Goal: Task Accomplishment & Management: Use online tool/utility

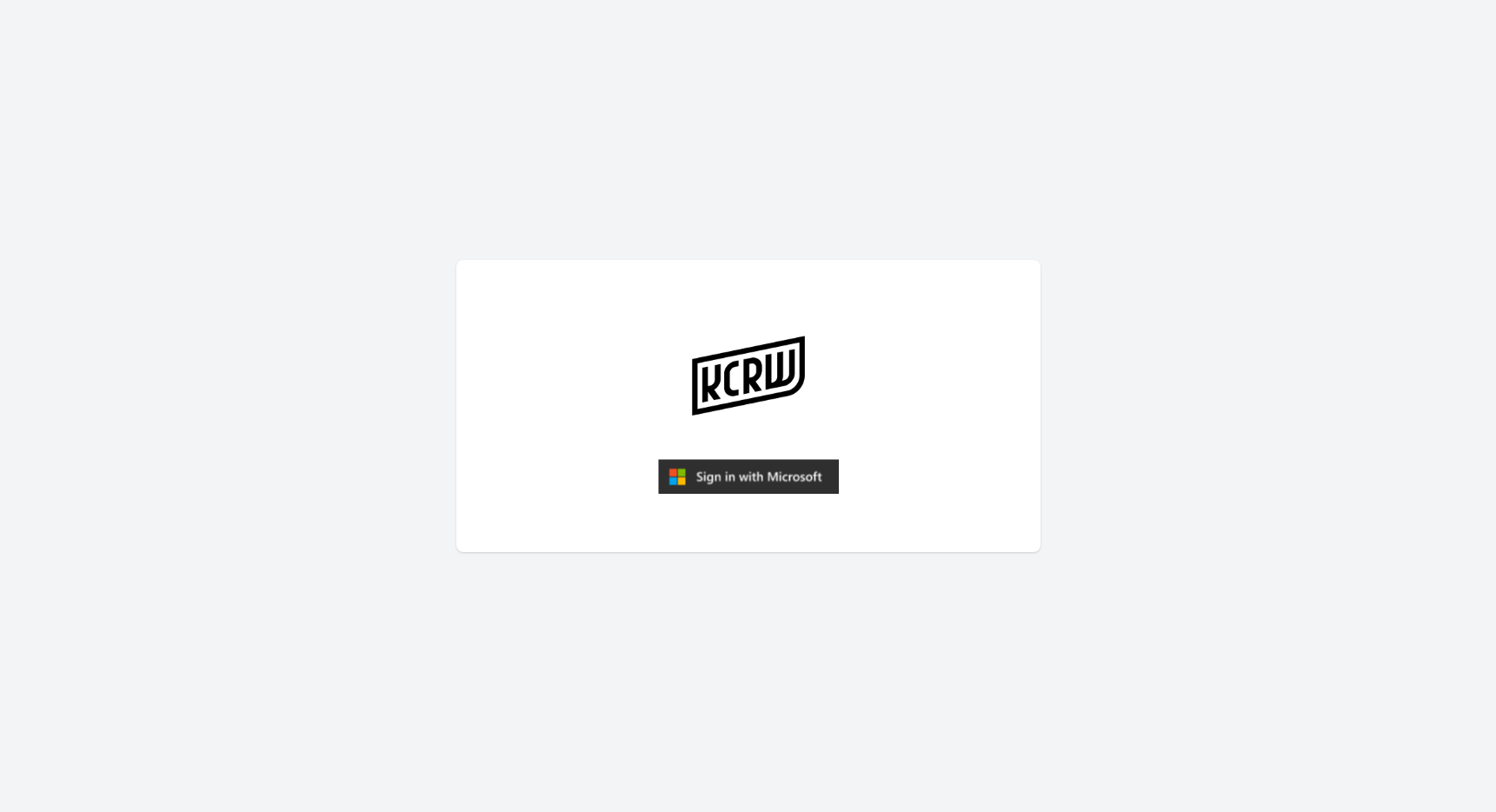
click at [751, 489] on img "submit" at bounding box center [748, 476] width 181 height 35
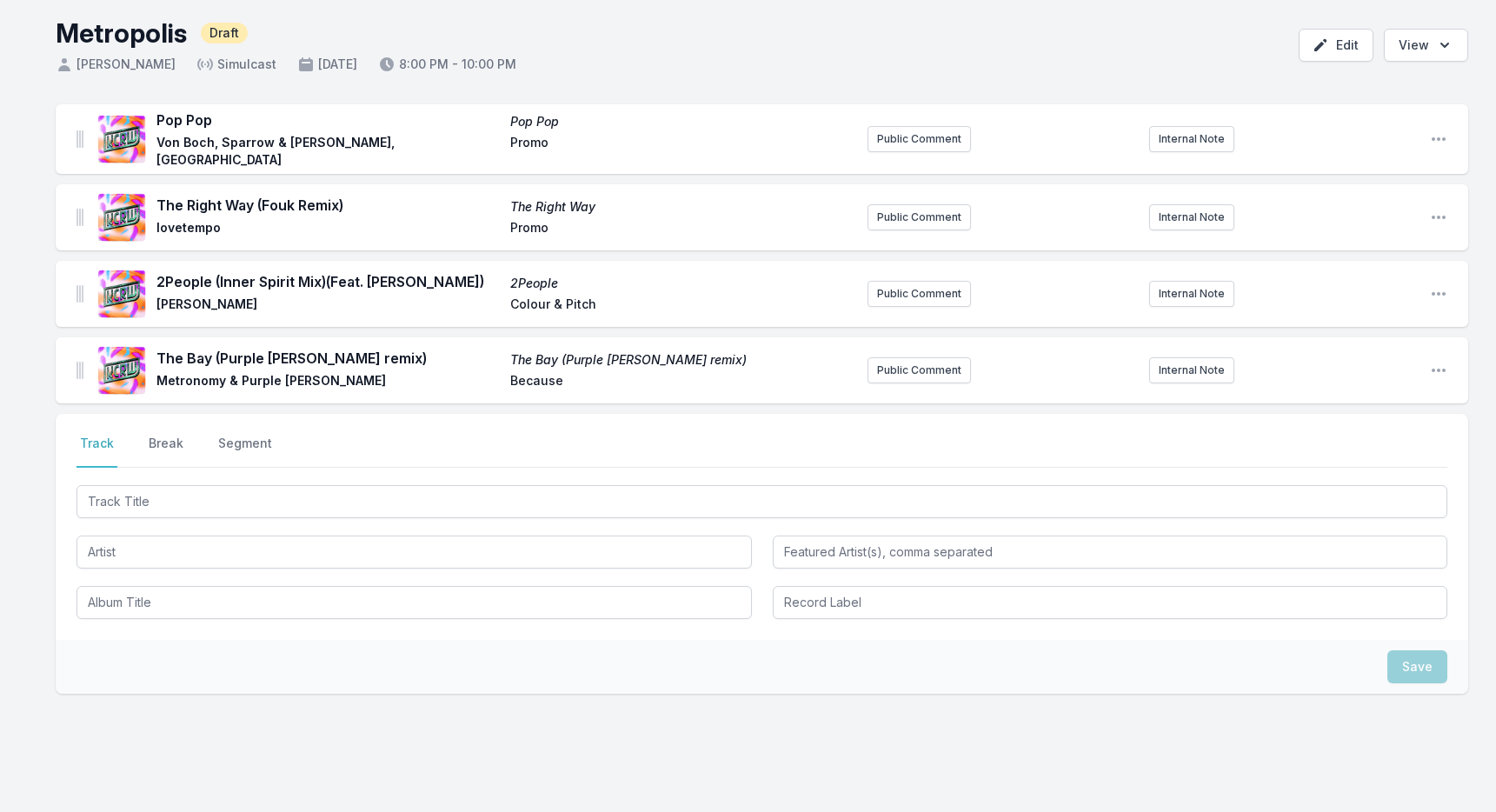
scroll to position [100, 0]
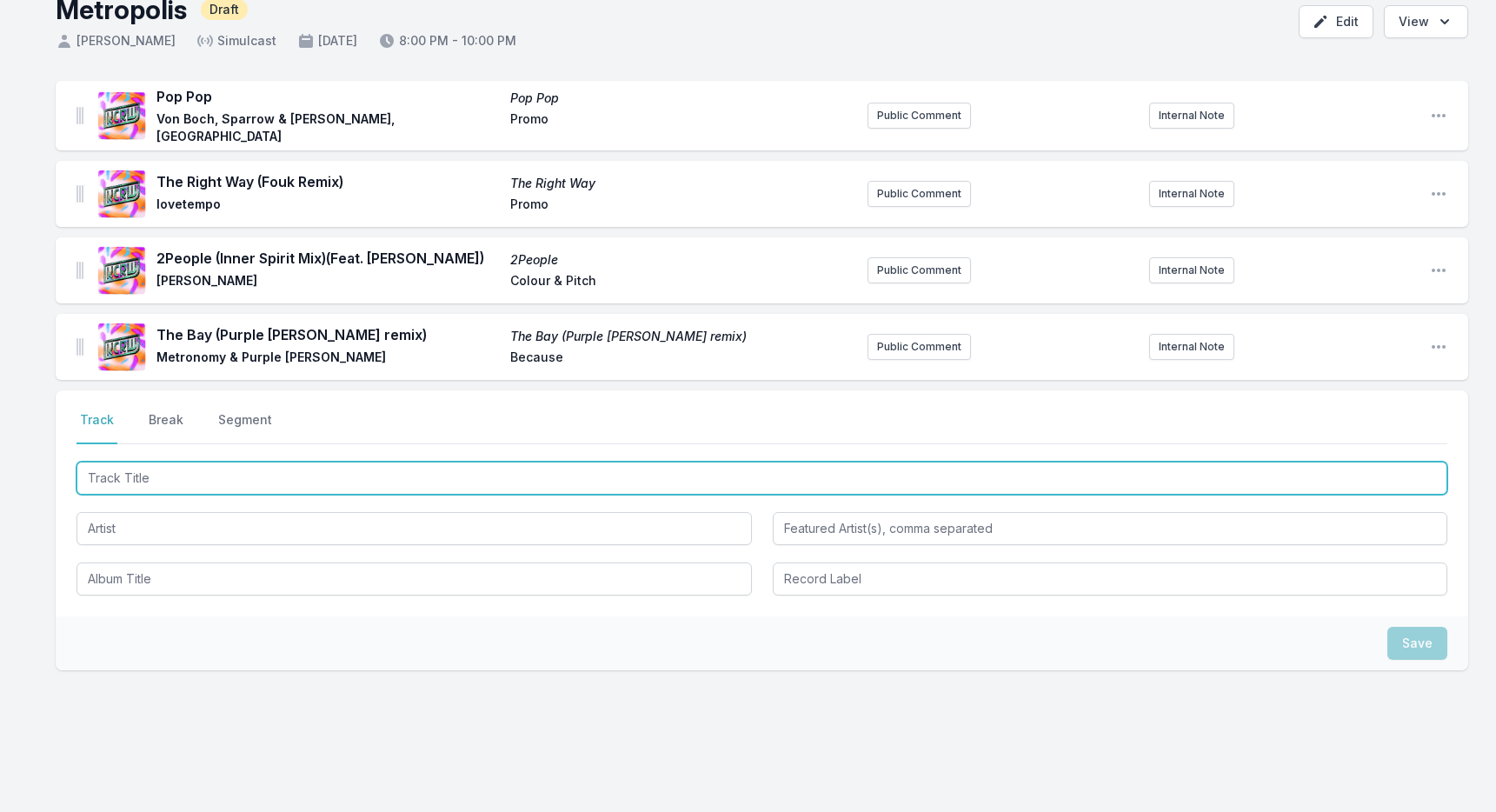
click at [191, 474] on input "Track Title" at bounding box center [762, 478] width 1370 height 33
type input "hooyoo"
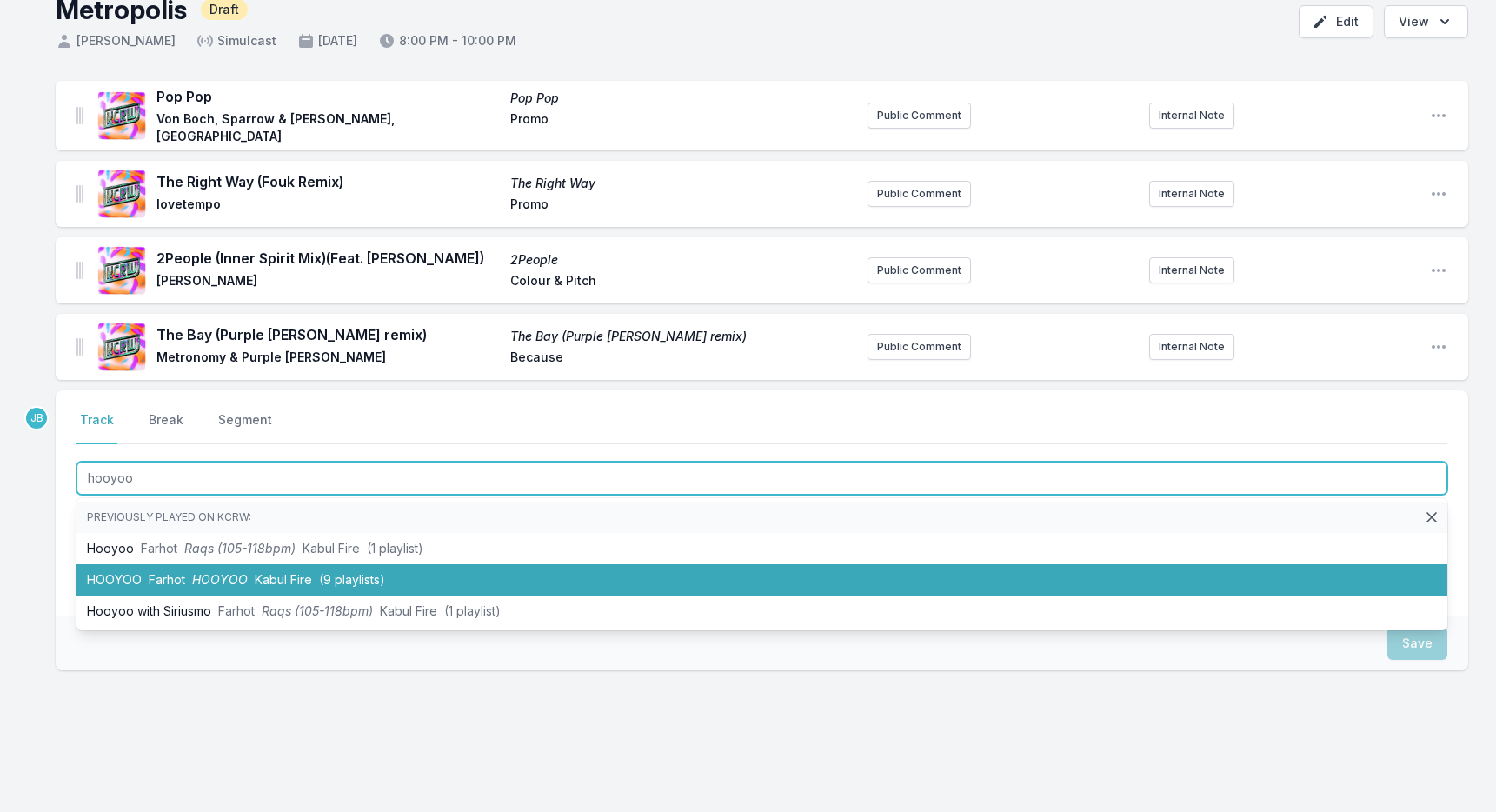
click at [201, 585] on li "HOOYOO Farhot HOOYOO Kabul Fire (9 playlists)" at bounding box center [762, 579] width 1370 height 31
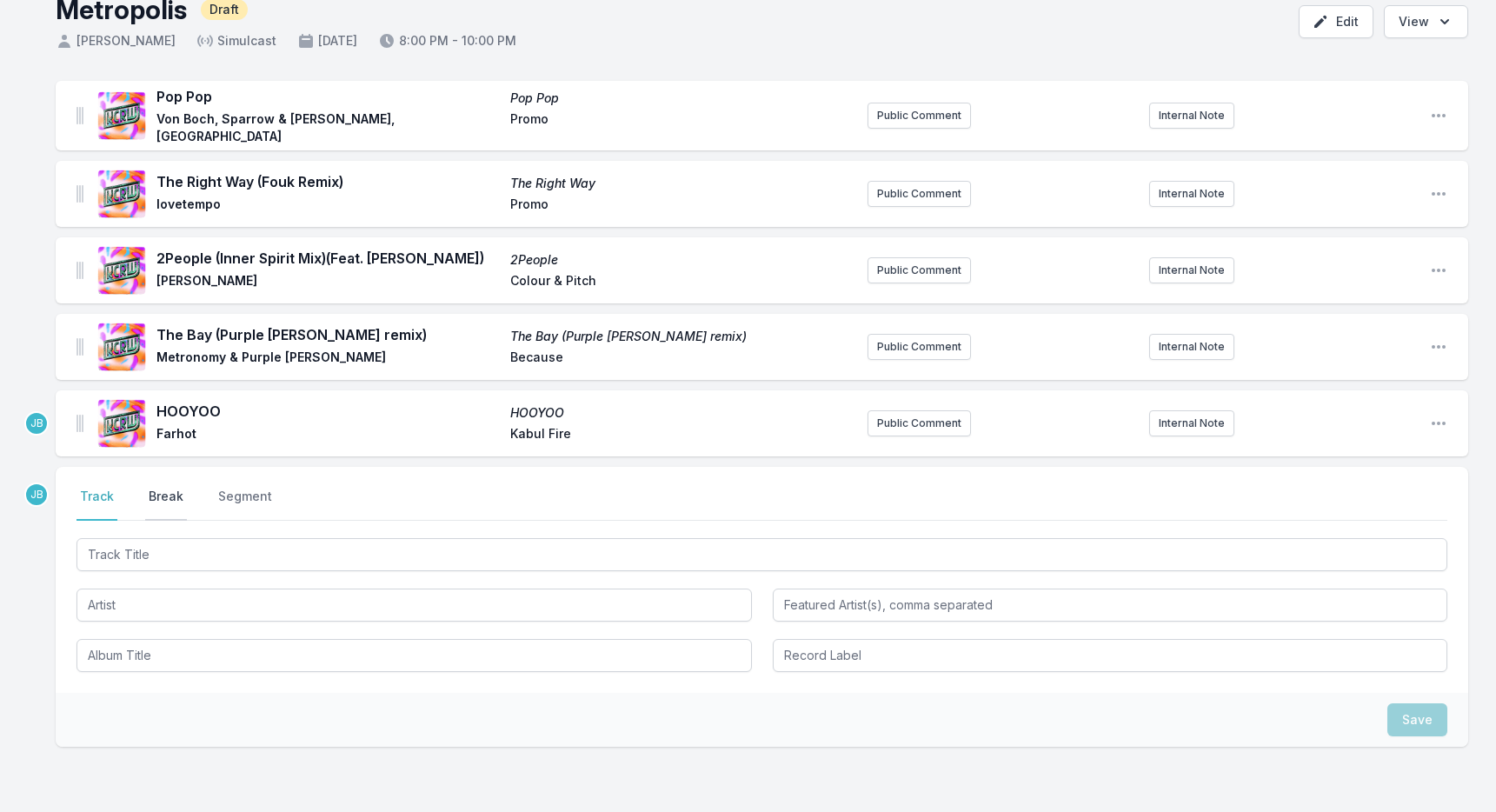
click at [170, 498] on button "Break" at bounding box center [166, 504] width 42 height 33
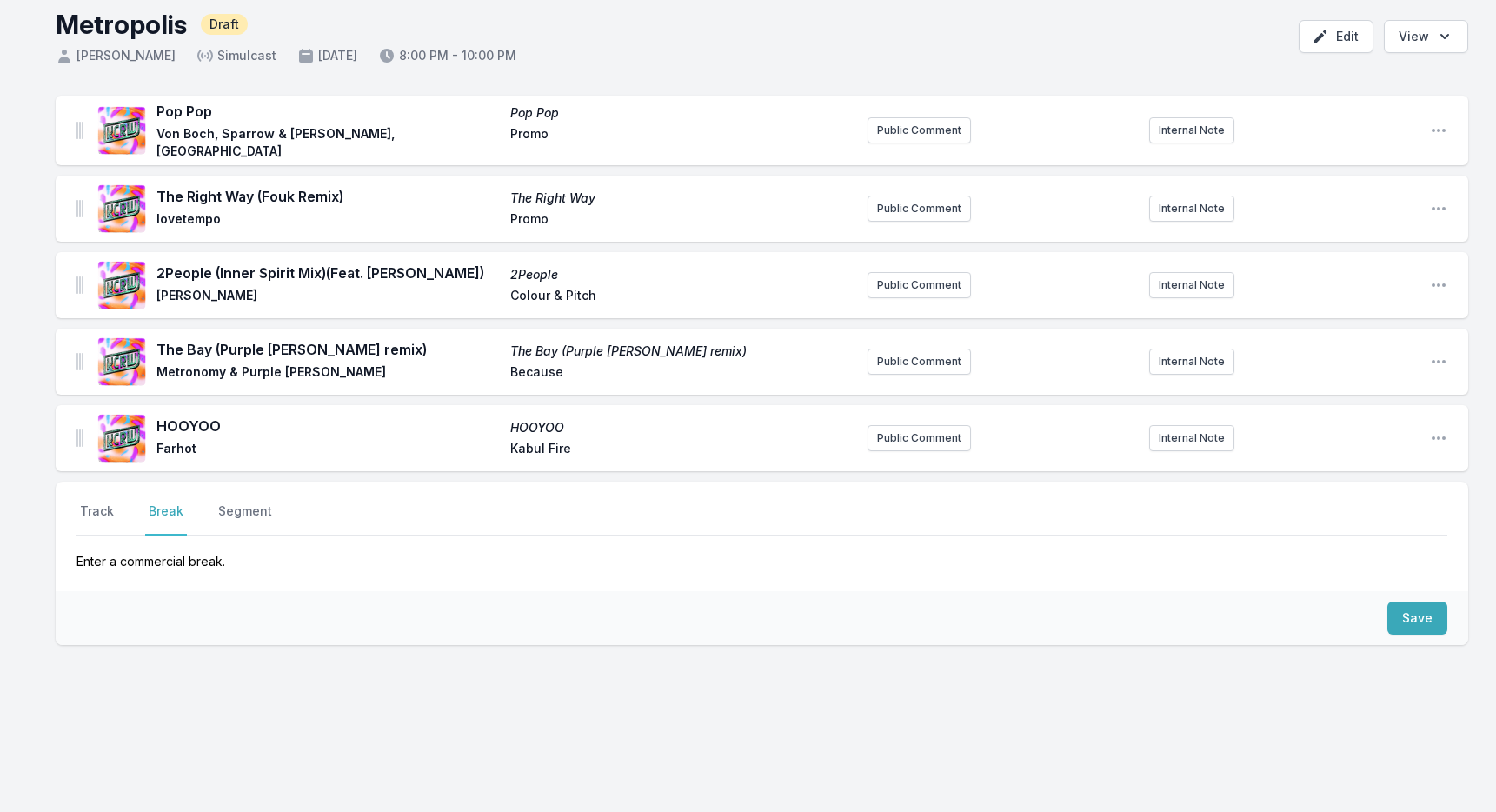
scroll to position [81, 0]
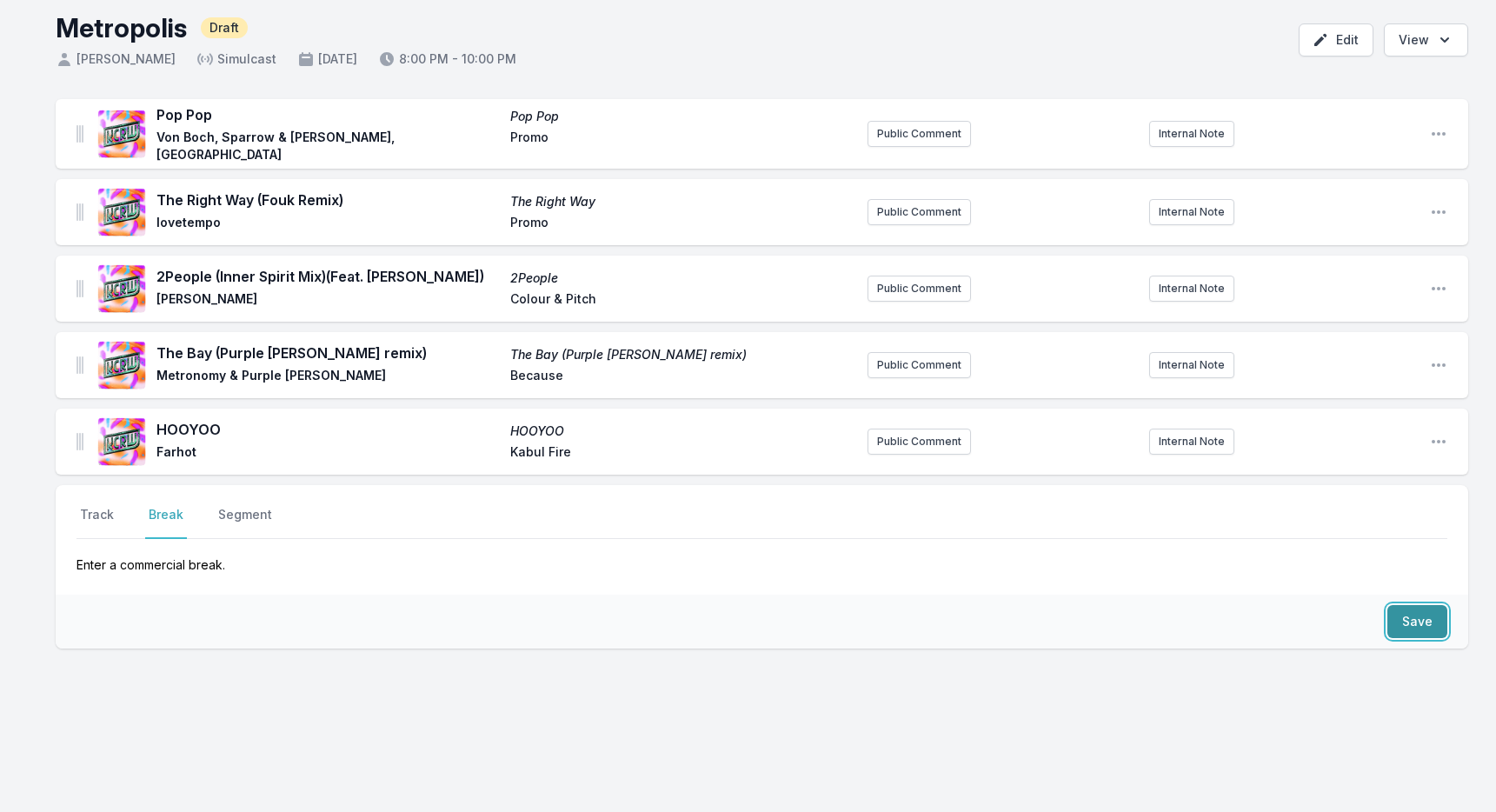
click at [1426, 623] on button "Save" at bounding box center [1417, 621] width 60 height 33
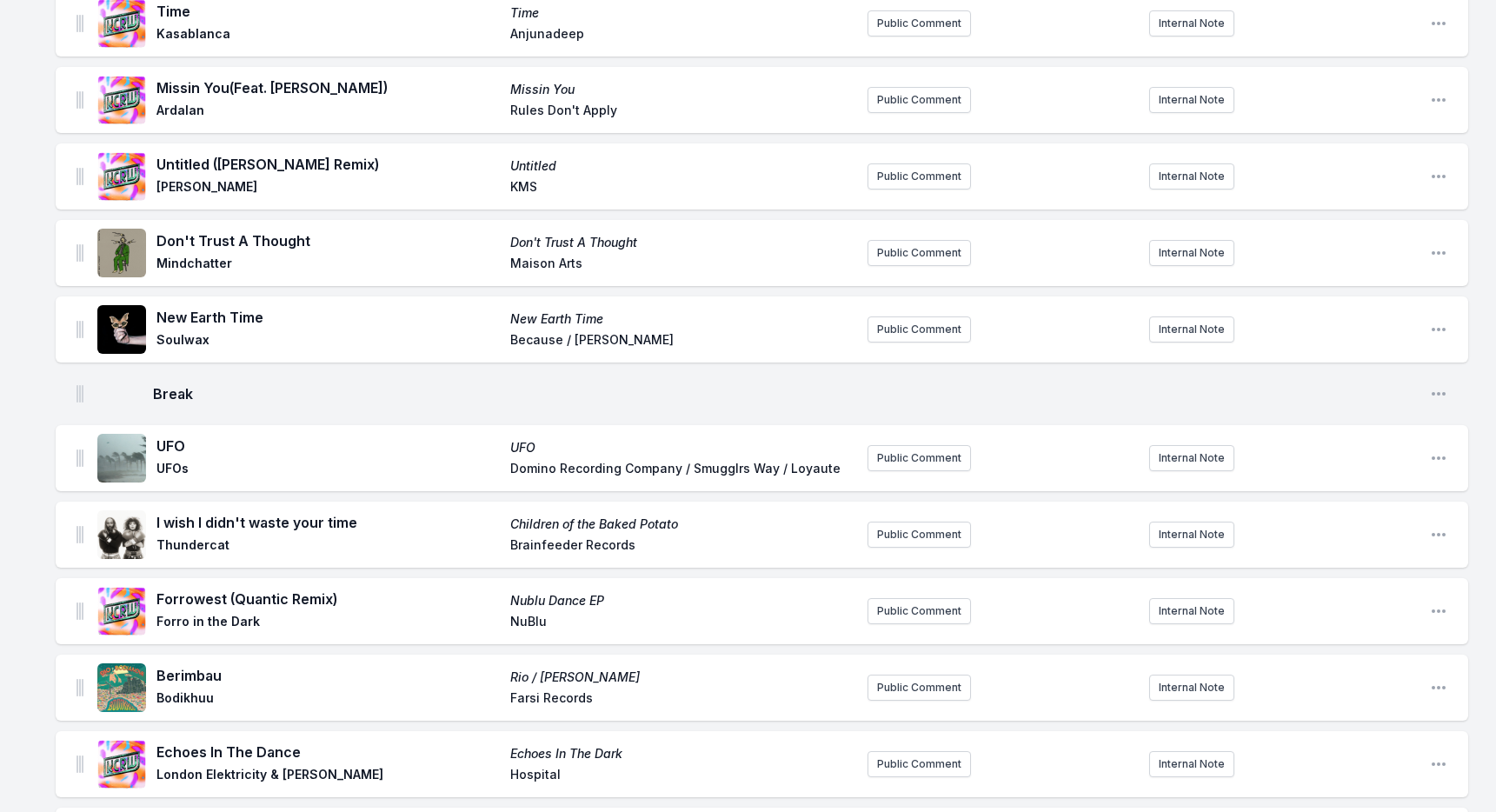
scroll to position [1514, 0]
